Goal: Transaction & Acquisition: Purchase product/service

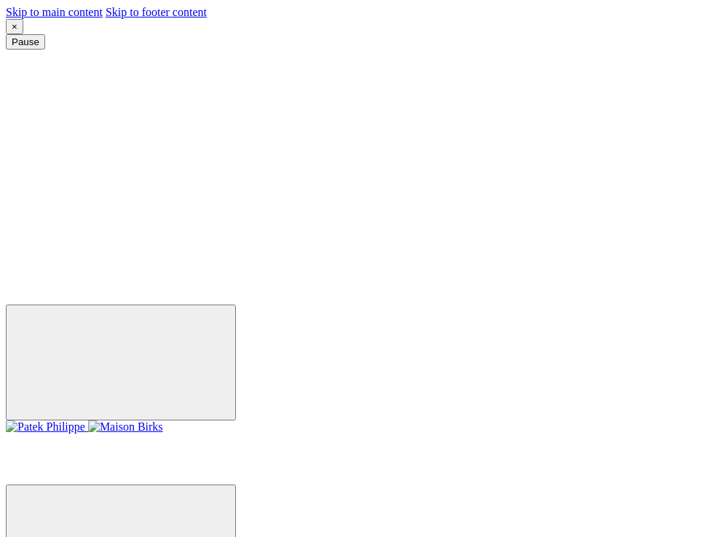
drag, startPoint x: 250, startPoint y: 16, endPoint x: 224, endPoint y: -8, distance: 35.6
drag, startPoint x: 207, startPoint y: 24, endPoint x: 77, endPoint y: -45, distance: 146.9
drag, startPoint x: 224, startPoint y: 18, endPoint x: 235, endPoint y: -39, distance: 57.8
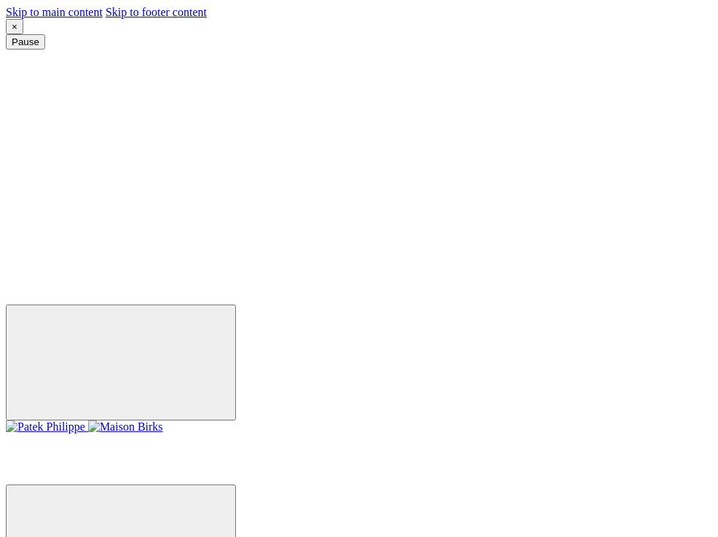
drag, startPoint x: 254, startPoint y: 21, endPoint x: 258, endPoint y: -31, distance: 51.9
drag, startPoint x: 248, startPoint y: 19, endPoint x: 221, endPoint y: 15, distance: 27.2
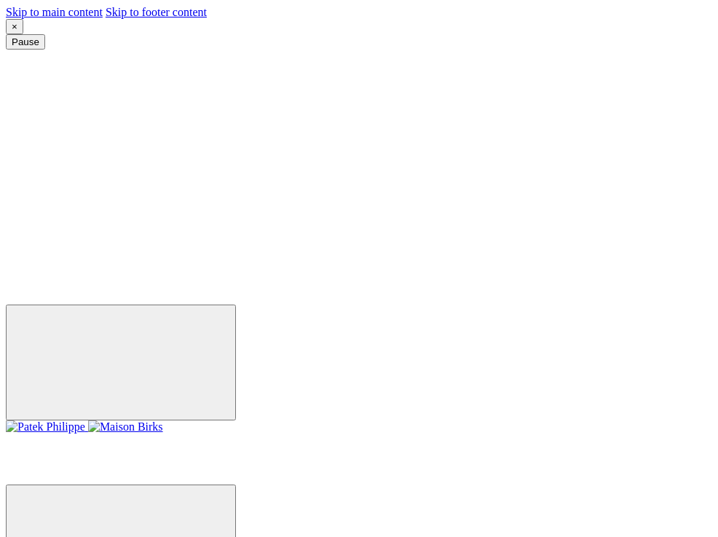
drag, startPoint x: 566, startPoint y: 17, endPoint x: 569, endPoint y: 24, distance: 7.8
click at [569, 24] on div "× Pause Play Enjoy complimentary shipping on all online orders. Shop Jewellery …" at bounding box center [359, 219] width 706 height 401
